Goal: Transaction & Acquisition: Purchase product/service

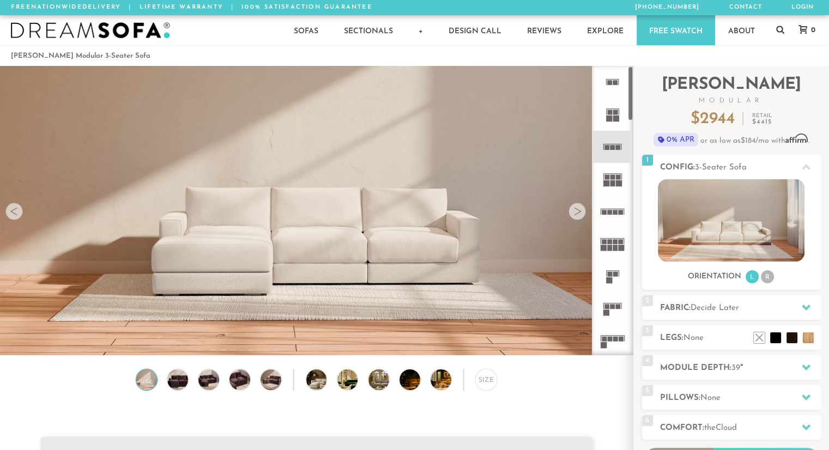
click at [578, 214] on div at bounding box center [576, 211] width 17 height 17
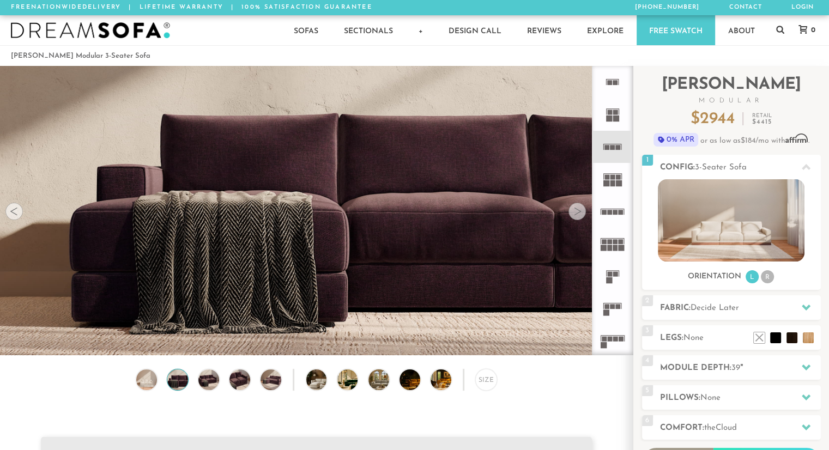
click at [578, 214] on div at bounding box center [576, 211] width 17 height 17
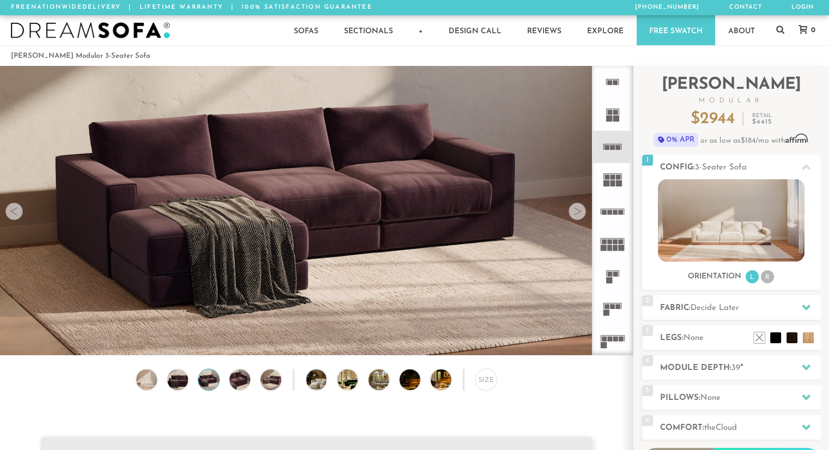
click at [578, 214] on div at bounding box center [576, 211] width 17 height 17
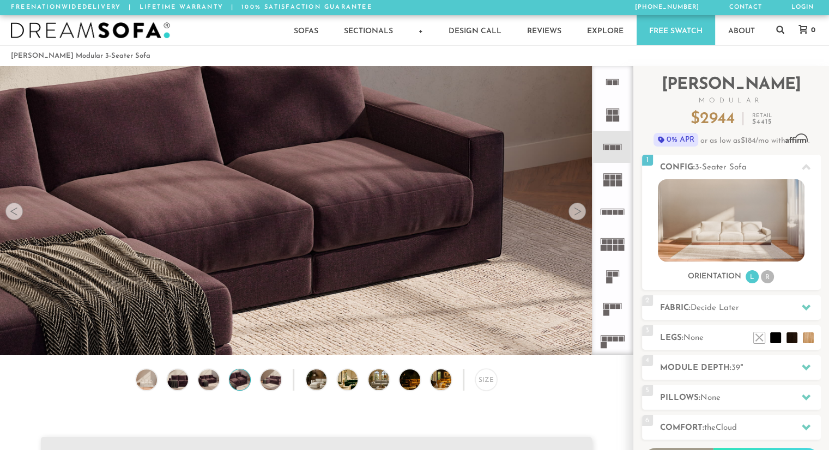
click at [578, 214] on div at bounding box center [576, 211] width 17 height 17
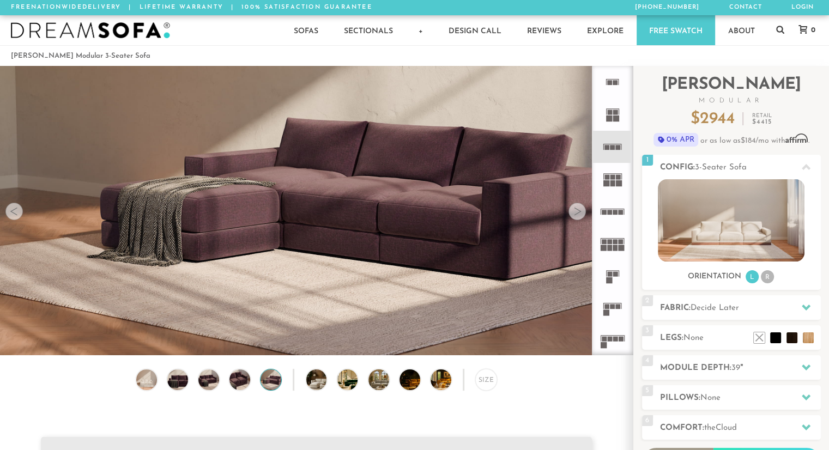
click at [578, 214] on div at bounding box center [576, 211] width 17 height 17
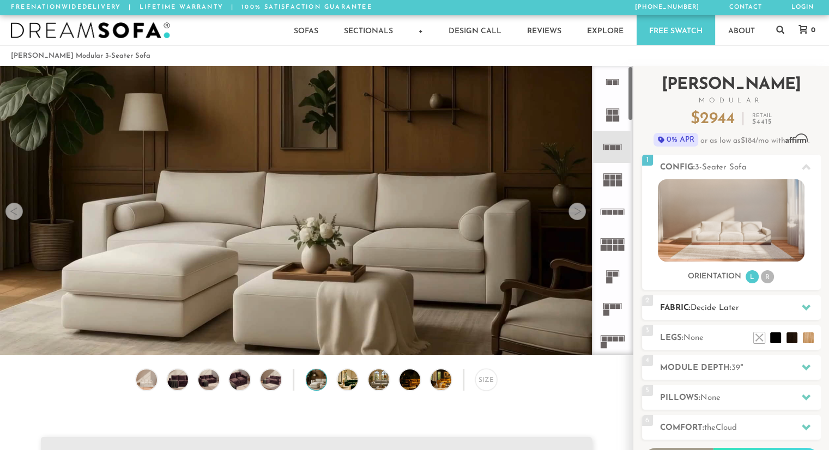
click at [722, 310] on span "Decide Later" at bounding box center [715, 308] width 49 height 8
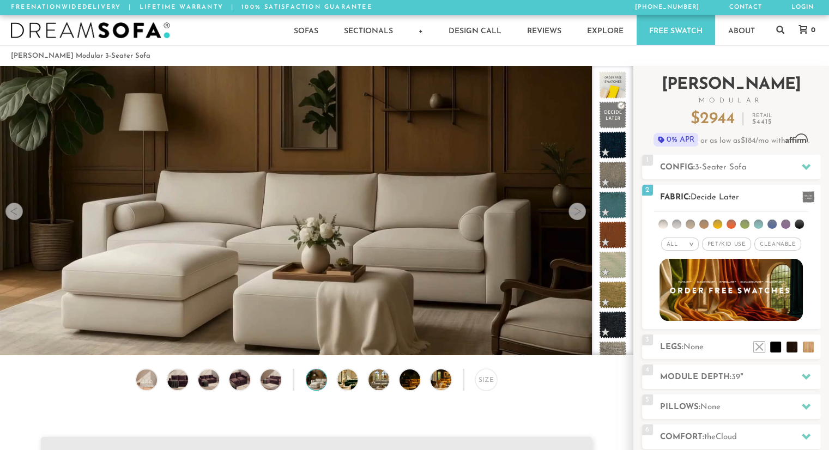
click at [738, 243] on span "Pet/Kid Use x" at bounding box center [726, 244] width 49 height 13
click at [785, 245] on span "Cleanable x" at bounding box center [781, 244] width 47 height 13
click at [695, 224] on li at bounding box center [690, 224] width 9 height 9
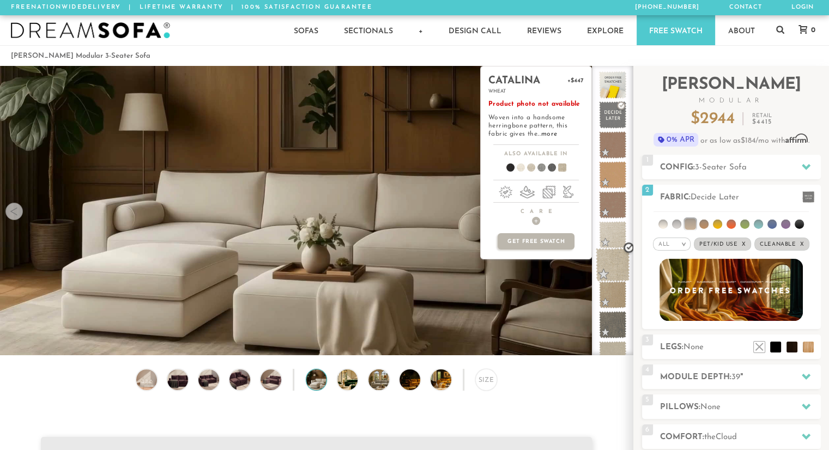
click at [619, 265] on span at bounding box center [613, 265] width 34 height 34
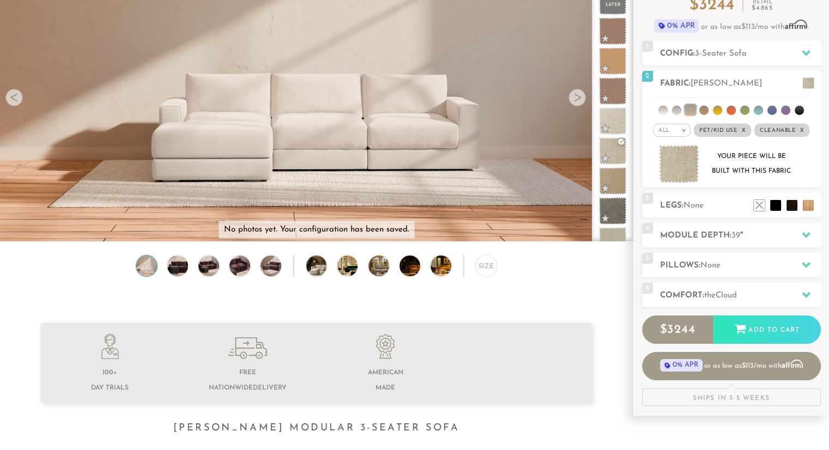
scroll to position [112, 0]
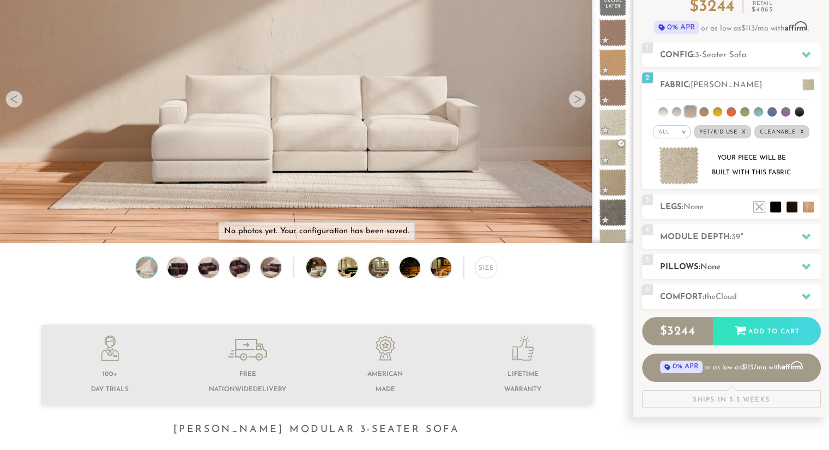
click at [729, 275] on div "5 Pillows: None" at bounding box center [731, 267] width 179 height 25
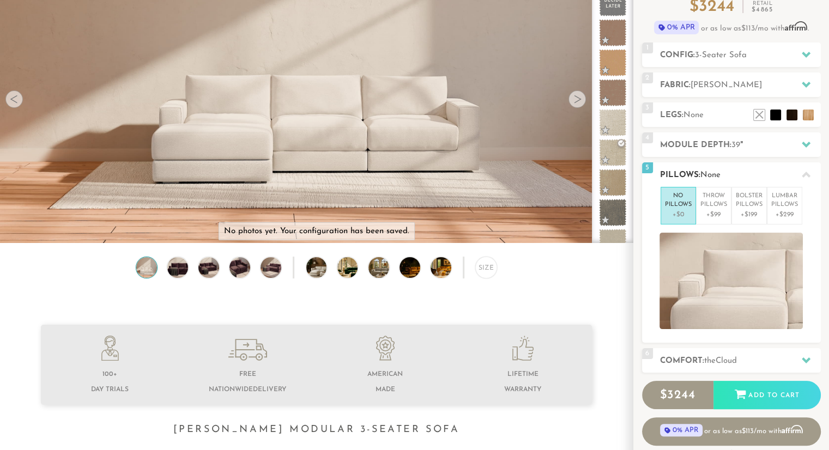
click at [800, 175] on div at bounding box center [806, 175] width 23 height 22
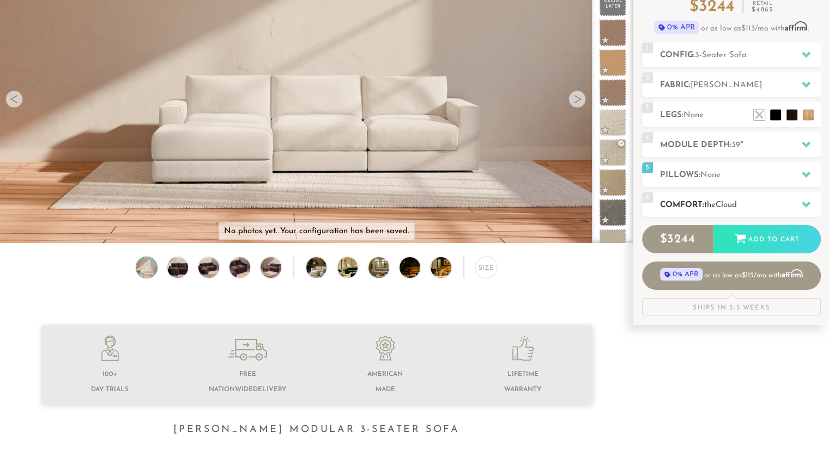
click at [762, 208] on h2 "Comfort: the Cloud" at bounding box center [740, 205] width 161 height 13
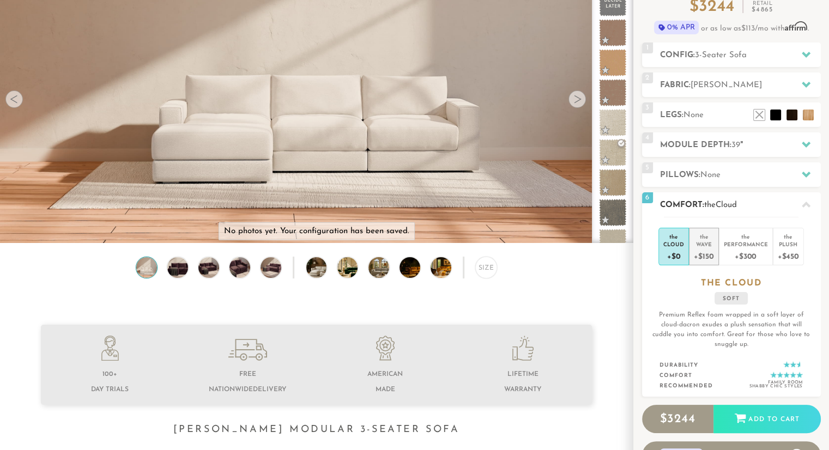
click at [701, 252] on div "+$150" at bounding box center [704, 256] width 20 height 16
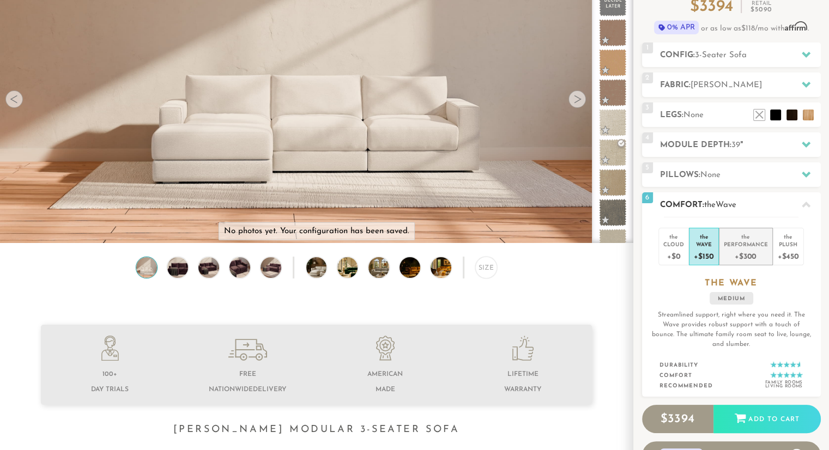
click at [736, 249] on div "+$300" at bounding box center [746, 256] width 44 height 16
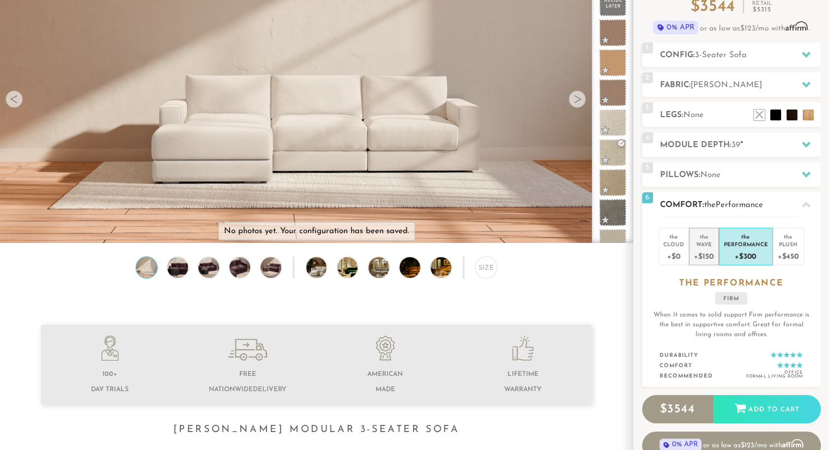
click at [709, 252] on div "+$150" at bounding box center [704, 256] width 20 height 16
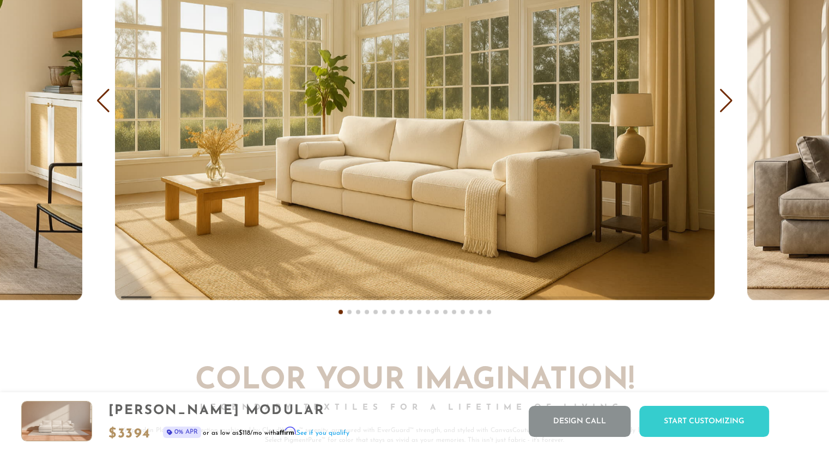
scroll to position [6614, 0]
